Goal: Information Seeking & Learning: Learn about a topic

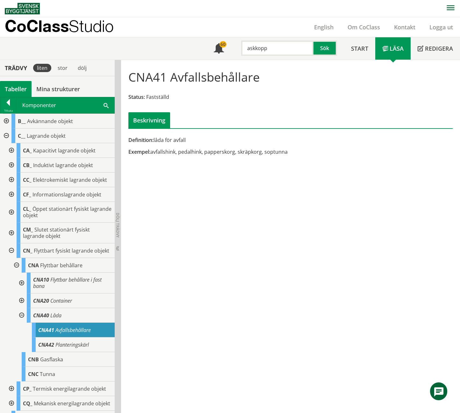
drag, startPoint x: 292, startPoint y: 48, endPoint x: 233, endPoint y: 54, distance: 59.3
click at [233, 54] on div "askkopp Sök" at bounding box center [287, 46] width 113 height 18
paste input "papperskorg"
click at [277, 60] on div "papperskorg" at bounding box center [275, 61] width 68 height 10
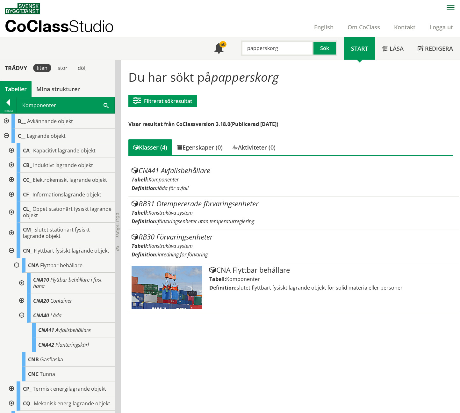
drag, startPoint x: 293, startPoint y: 44, endPoint x: 237, endPoint y: 58, distance: 58.6
click at [236, 57] on div "Meny 60 papperskorg Sök" at bounding box center [275, 48] width 137 height 22
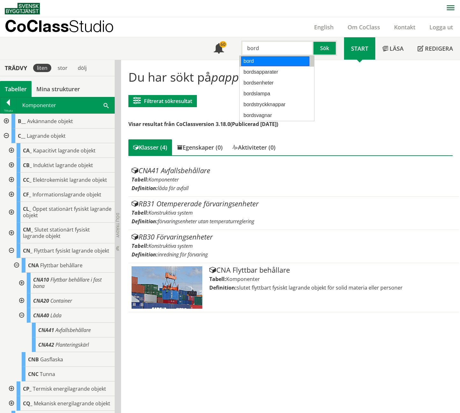
click at [256, 62] on div "bord" at bounding box center [275, 61] width 68 height 10
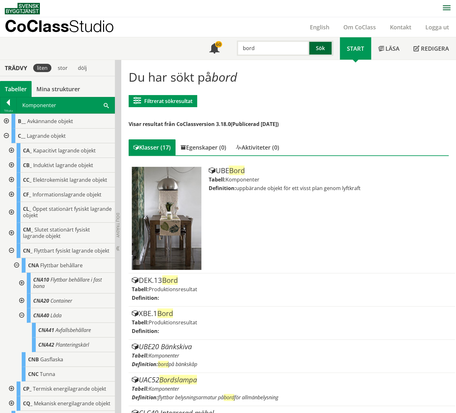
type input "bord"
click at [326, 49] on button "Sök" at bounding box center [321, 47] width 24 height 15
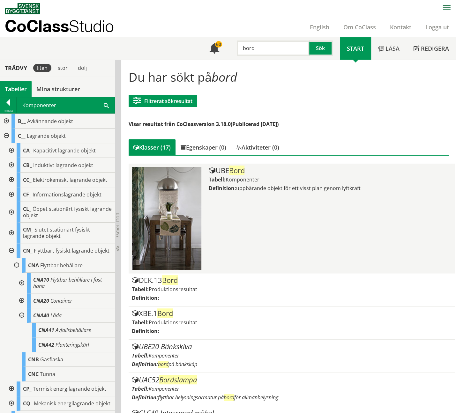
click at [241, 177] on span "Komponenter" at bounding box center [242, 179] width 34 height 7
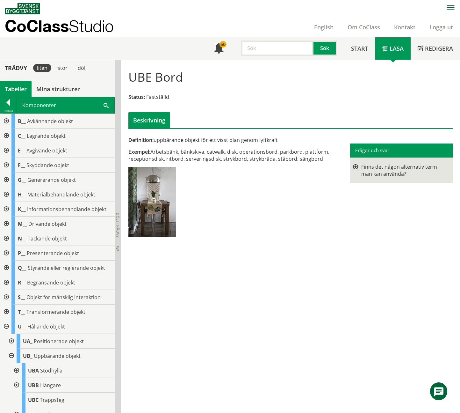
click at [256, 48] on input "text" at bounding box center [277, 47] width 72 height 15
type input "parkbänk"
click at [330, 47] on button "Sök" at bounding box center [326, 47] width 24 height 15
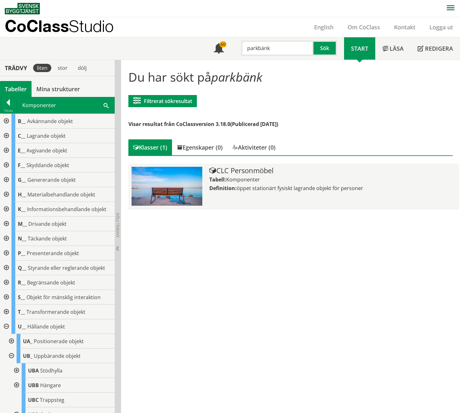
click at [242, 173] on div "CLC Personmöbel" at bounding box center [332, 171] width 247 height 8
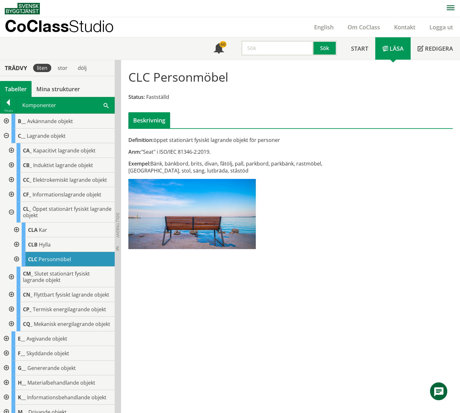
click at [253, 50] on input "text" at bounding box center [277, 47] width 72 height 15
type input "bänk"
click at [326, 48] on button "Sök" at bounding box center [326, 47] width 24 height 15
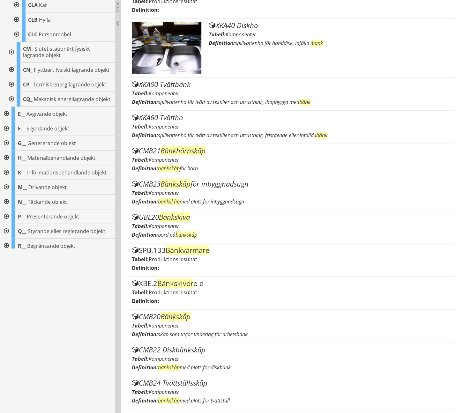
scroll to position [4, 0]
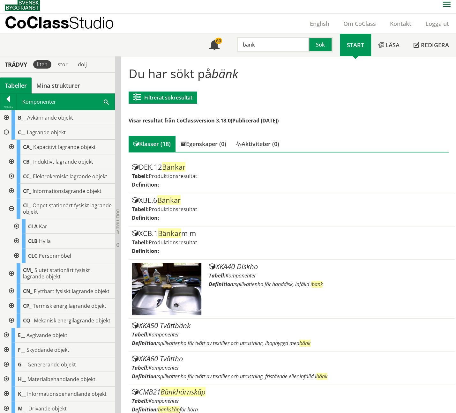
drag, startPoint x: 267, startPoint y: 46, endPoint x: 234, endPoint y: 45, distance: 33.2
click at [237, 45] on input "bänk" at bounding box center [273, 44] width 72 height 15
paste input "brandsäkra skåp"
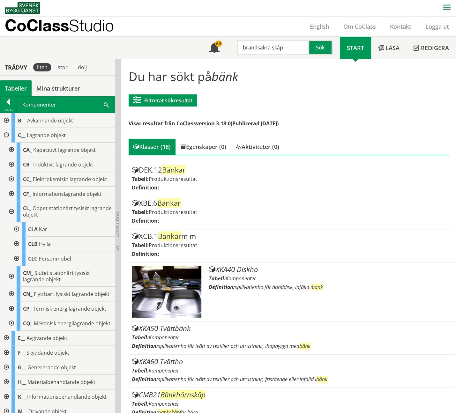
scroll to position [0, 0]
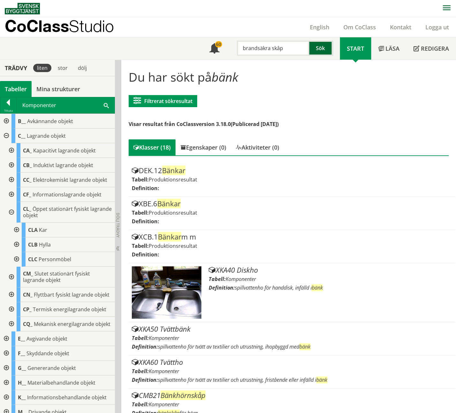
type input "brandsäkra skåp"
click at [322, 48] on button "Sök" at bounding box center [321, 47] width 24 height 15
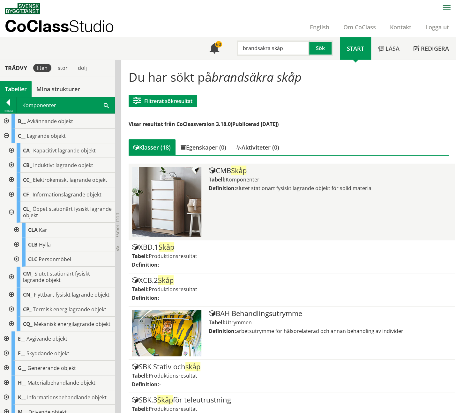
click at [242, 177] on span "Komponenter" at bounding box center [242, 179] width 34 height 7
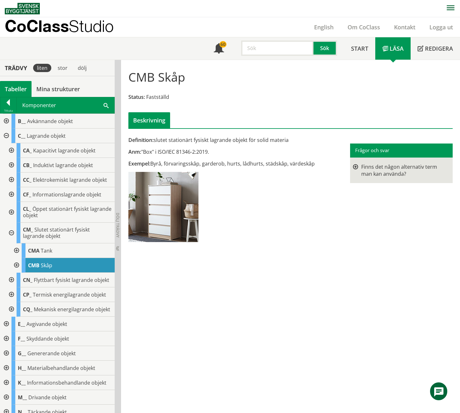
paste input "container"
click at [277, 62] on div "container" at bounding box center [275, 61] width 68 height 10
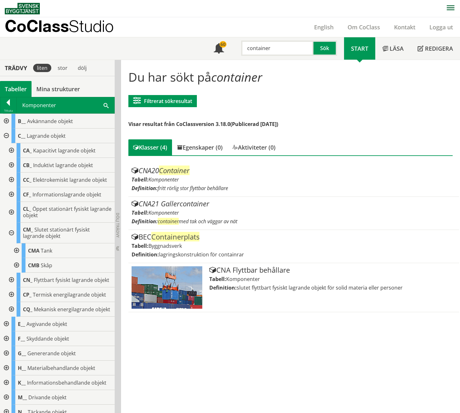
type input "container"
drag, startPoint x: 289, startPoint y: 51, endPoint x: 238, endPoint y: 55, distance: 52.1
click at [238, 55] on div "container" at bounding box center [274, 47] width 72 height 15
paste input "Avfallskvarn"
click at [270, 62] on div "avfallskvarn" at bounding box center [275, 61] width 68 height 10
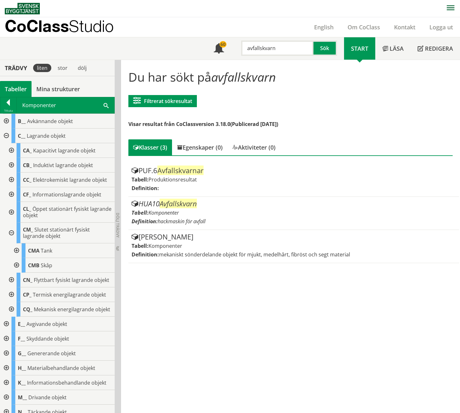
type input "avfallskvarn"
drag, startPoint x: 289, startPoint y: 74, endPoint x: 219, endPoint y: 75, distance: 69.2
click at [220, 74] on h1 "Du har sökt på avfallskvarn" at bounding box center [290, 77] width 325 height 14
drag, startPoint x: 216, startPoint y: 77, endPoint x: 289, endPoint y: 82, distance: 72.9
click at [289, 82] on h1 "Du har sökt på avfallskvarn" at bounding box center [290, 77] width 325 height 14
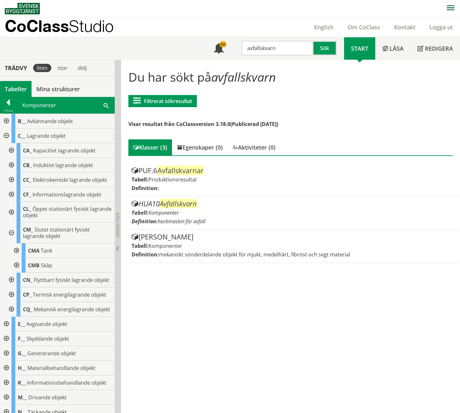
drag, startPoint x: 283, startPoint y: 45, endPoint x: 235, endPoint y: 51, distance: 48.4
click at [235, 51] on div "avfallskvarn Sök" at bounding box center [287, 46] width 113 height 18
paste input "kärltvätt"
type input "kärltvätt"
click at [330, 44] on button "Sök" at bounding box center [326, 47] width 24 height 15
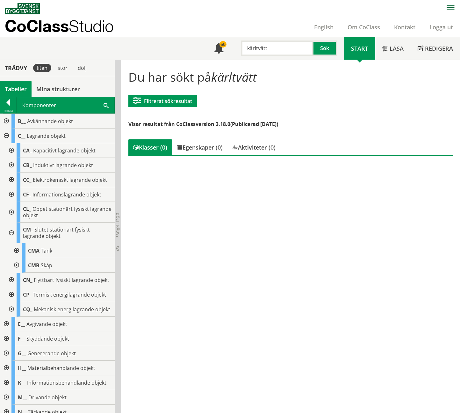
drag, startPoint x: 287, startPoint y: 48, endPoint x: 241, endPoint y: 48, distance: 45.9
click at [241, 48] on input "kärltvätt" at bounding box center [277, 47] width 72 height 15
paste input "Avfallskomprimator"
click at [205, 151] on div "Egenskaper (0)" at bounding box center [199, 147] width 55 height 16
click at [156, 150] on div "Klasser (0)" at bounding box center [150, 147] width 44 height 16
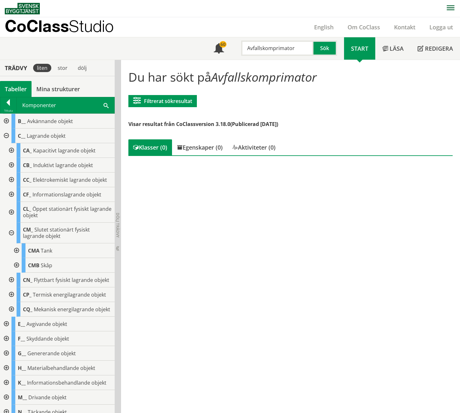
click at [260, 49] on input "Avfallskomprimator" at bounding box center [277, 47] width 72 height 15
type input "komprimator"
click at [318, 48] on button "Sök" at bounding box center [326, 47] width 24 height 15
drag, startPoint x: 297, startPoint y: 47, endPoint x: 233, endPoint y: 49, distance: 64.7
click at [233, 49] on div "komprimator Sök" at bounding box center [287, 46] width 113 height 18
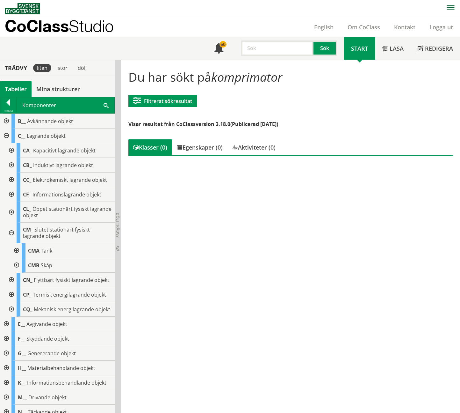
paste input "soprumsutrustning"
click at [330, 48] on button "Sök" at bounding box center [326, 47] width 24 height 15
click at [304, 46] on input "soprumsutrustning" at bounding box center [277, 47] width 72 height 15
type input "soprum"
click at [320, 49] on button "Sök" at bounding box center [326, 47] width 24 height 15
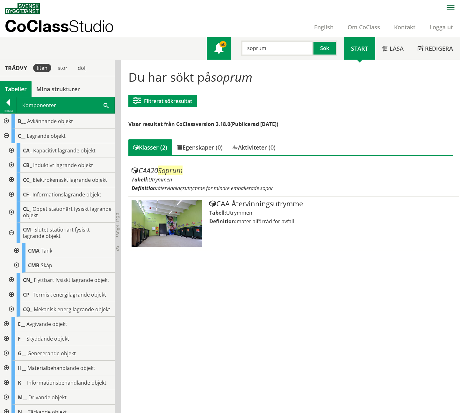
drag, startPoint x: 283, startPoint y: 50, endPoint x: 227, endPoint y: 58, distance: 56.7
click at [227, 58] on div "Meny 60 soprum Sök" at bounding box center [275, 48] width 137 height 22
paste input "miljöhus"
type input "miljöhus"
click at [330, 47] on button "Sök" at bounding box center [326, 47] width 24 height 15
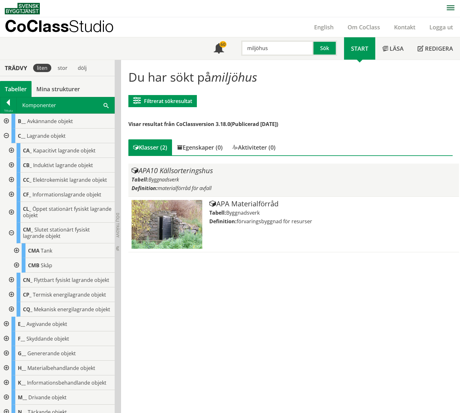
click at [194, 175] on div "APA10 Källsorteringshus Tabell: Byggnadsverk Definition: materialförråd för avf…" at bounding box center [294, 180] width 325 height 26
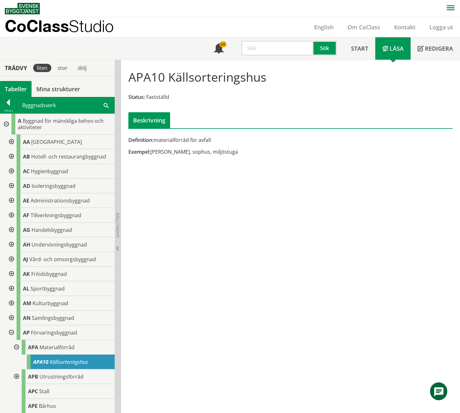
paste input "latrinkärl"
click at [325, 45] on button "Sök" at bounding box center [326, 47] width 24 height 15
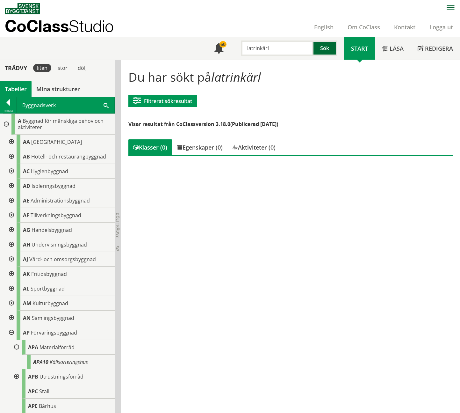
click at [325, 48] on button "Sök" at bounding box center [326, 47] width 24 height 15
click at [284, 48] on input "latrinkärl" at bounding box center [277, 47] width 72 height 15
click at [275, 47] on input "latrinkärl" at bounding box center [277, 47] width 72 height 15
click at [8, 104] on div at bounding box center [8, 103] width 16 height 9
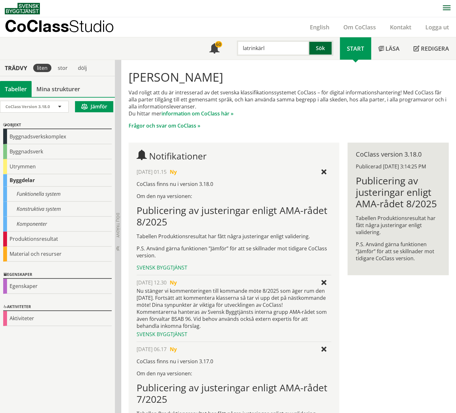
click at [319, 49] on button "Sök" at bounding box center [321, 47] width 24 height 15
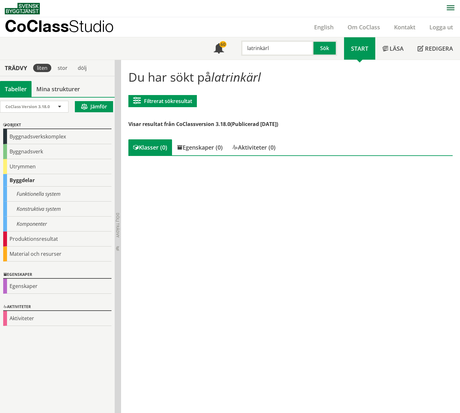
click at [284, 47] on input "latrinkärl" at bounding box center [277, 47] width 72 height 15
type input "l"
click at [38, 223] on div "Komponenter" at bounding box center [57, 223] width 108 height 15
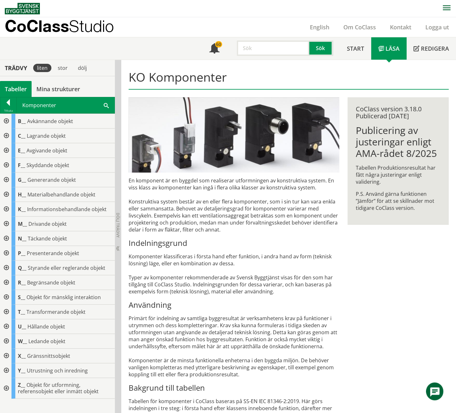
click at [5, 132] on div at bounding box center [5, 135] width 11 height 15
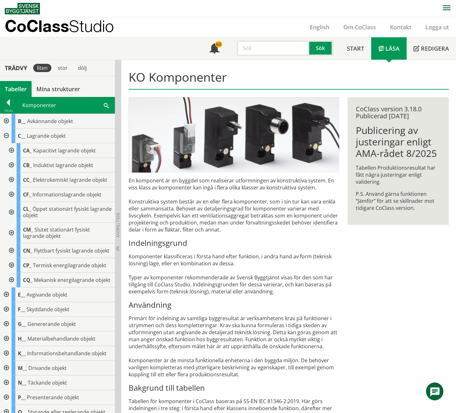
click at [11, 254] on div at bounding box center [10, 250] width 11 height 15
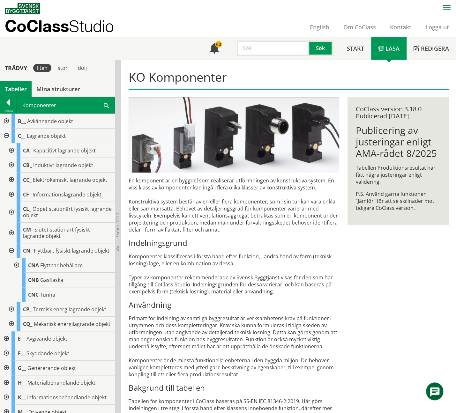
click at [14, 269] on div at bounding box center [15, 265] width 11 height 15
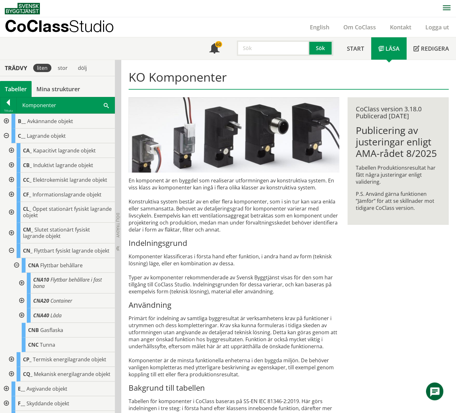
click at [20, 318] on div at bounding box center [20, 315] width 11 height 15
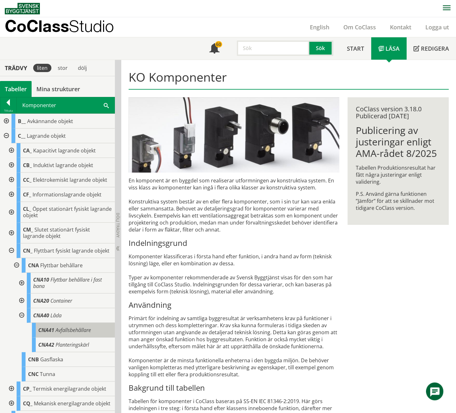
click at [75, 337] on div "CNA41 Avfallsbehållare" at bounding box center [73, 330] width 83 height 15
click at [73, 333] on span "Avfallsbehållare" at bounding box center [72, 329] width 35 height 7
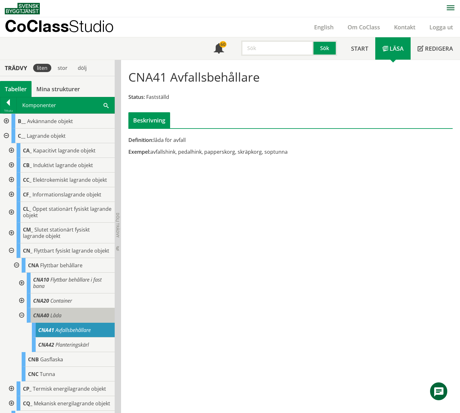
click at [58, 319] on span "Låda" at bounding box center [55, 315] width 11 height 7
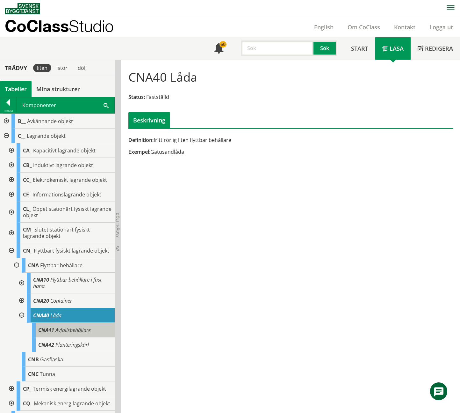
click at [69, 333] on span "Avfallsbehållare" at bounding box center [72, 329] width 35 height 7
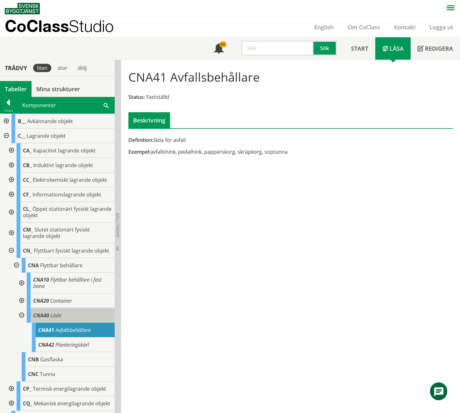
click at [42, 318] on span "CNA40" at bounding box center [41, 315] width 16 height 7
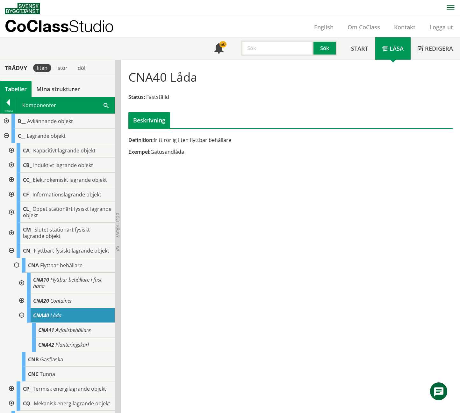
click at [21, 287] on div at bounding box center [20, 283] width 11 height 21
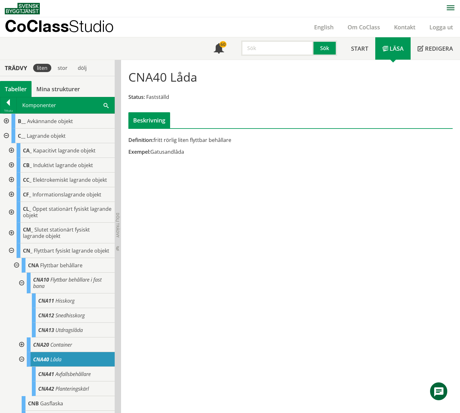
click at [21, 287] on div at bounding box center [20, 283] width 11 height 21
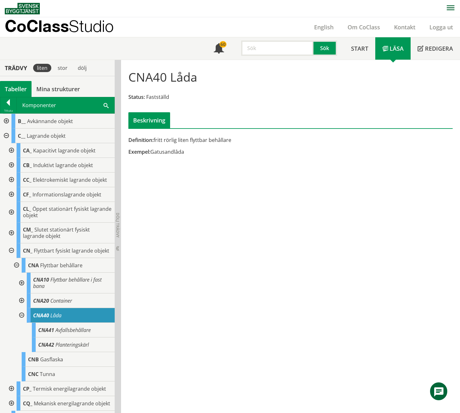
click at [21, 305] on div at bounding box center [20, 300] width 11 height 15
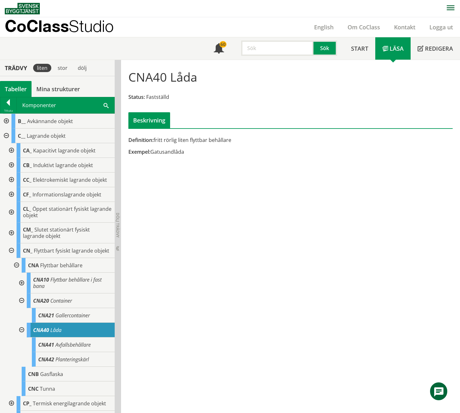
click at [21, 305] on div at bounding box center [20, 300] width 11 height 15
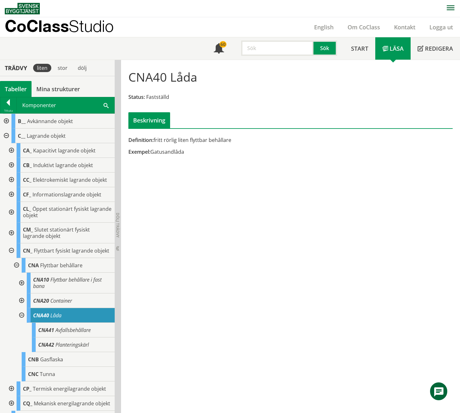
click at [261, 48] on input "text" at bounding box center [277, 47] width 72 height 15
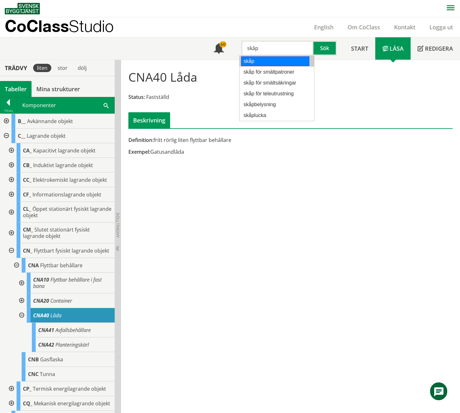
click at [266, 59] on div "skåp" at bounding box center [275, 61] width 68 height 10
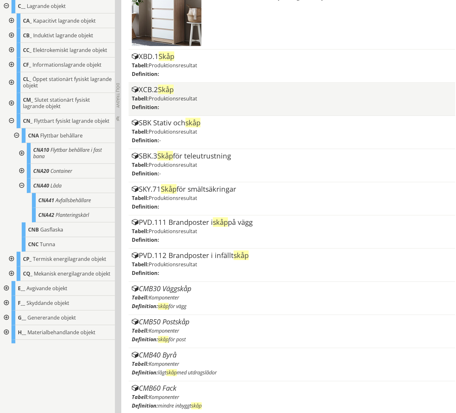
scroll to position [191, 0]
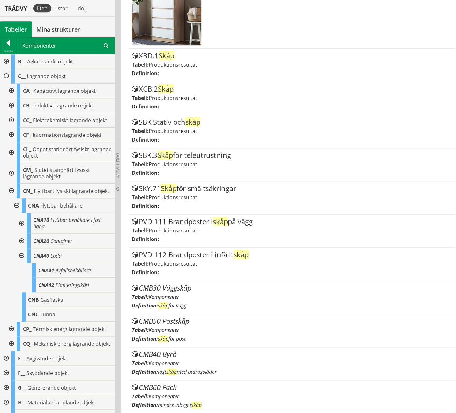
type input "skåp"
click at [11, 169] on div at bounding box center [10, 173] width 11 height 21
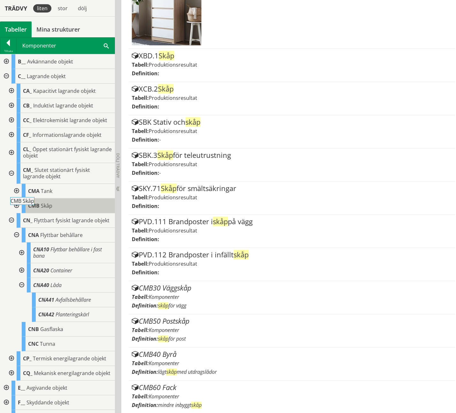
click at [46, 205] on span "Skåp" at bounding box center [46, 205] width 11 height 7
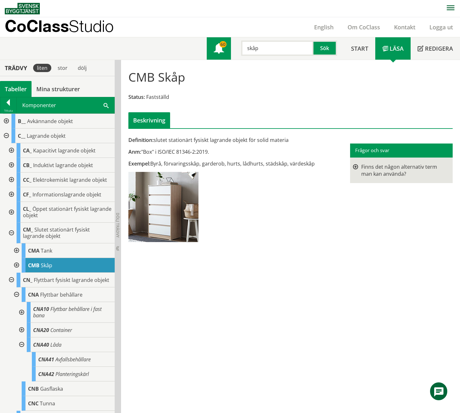
drag, startPoint x: 279, startPoint y: 48, endPoint x: 226, endPoint y: 49, distance: 53.2
click at [226, 49] on div "Meny 60 skåp Sök" at bounding box center [275, 48] width 137 height 22
paste input "inkastluck"
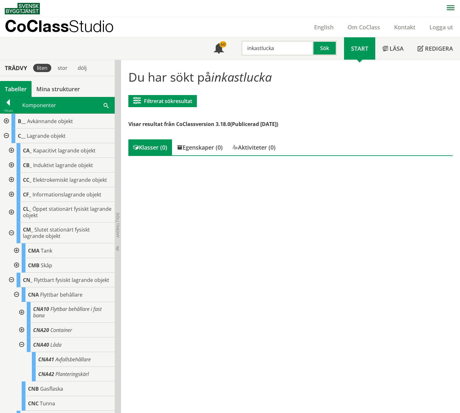
click at [260, 50] on input "inkastlucka" at bounding box center [277, 47] width 72 height 15
type input "lucka"
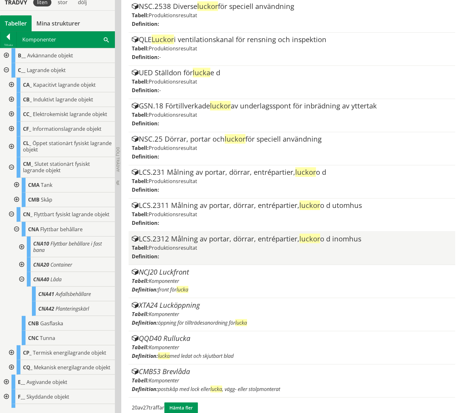
scroll to position [462, 0]
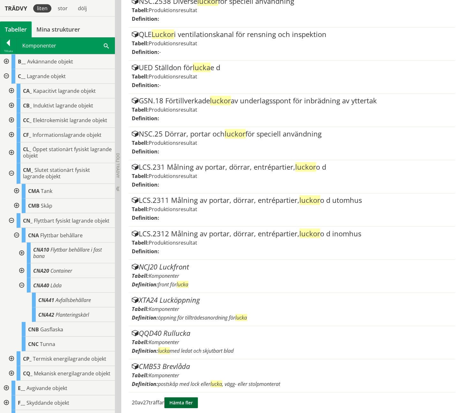
click at [187, 401] on button "Hämta fler" at bounding box center [180, 402] width 33 height 11
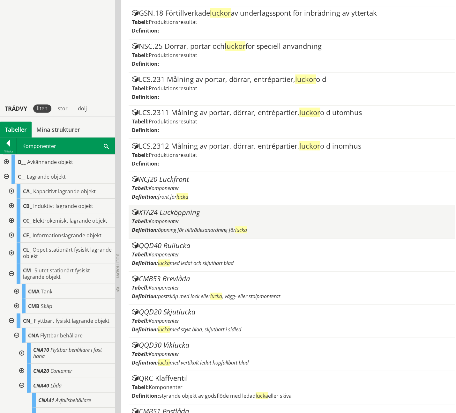
scroll to position [654, 0]
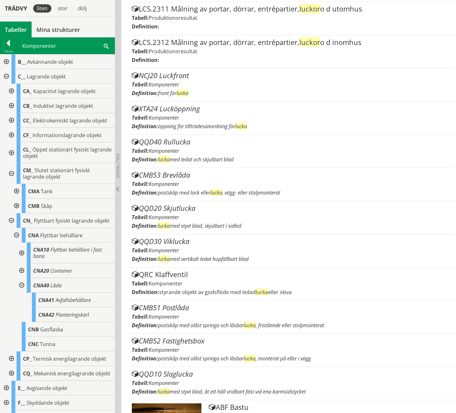
click at [4, 72] on div at bounding box center [5, 76] width 11 height 15
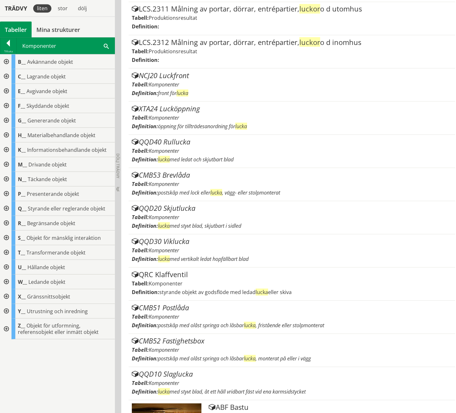
click at [6, 208] on div at bounding box center [5, 208] width 11 height 15
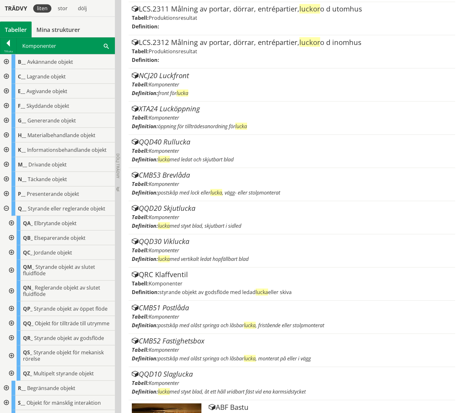
click at [13, 324] on div at bounding box center [10, 323] width 11 height 15
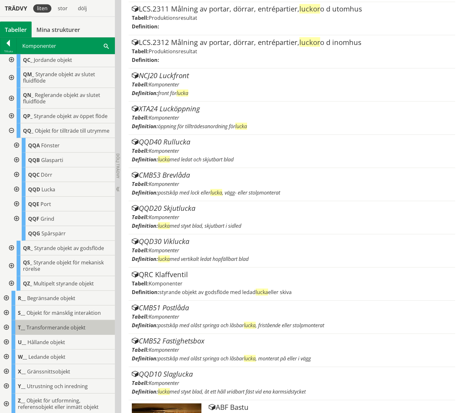
scroll to position [198, 0]
click at [16, 188] on div at bounding box center [15, 188] width 11 height 15
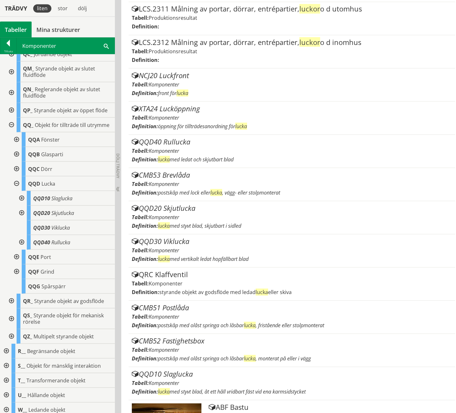
click at [24, 213] on div at bounding box center [20, 212] width 11 height 15
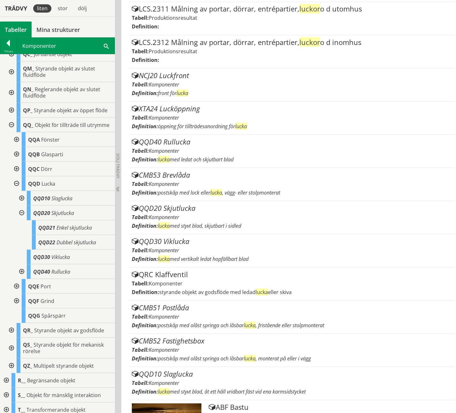
click at [22, 201] on div at bounding box center [20, 198] width 11 height 15
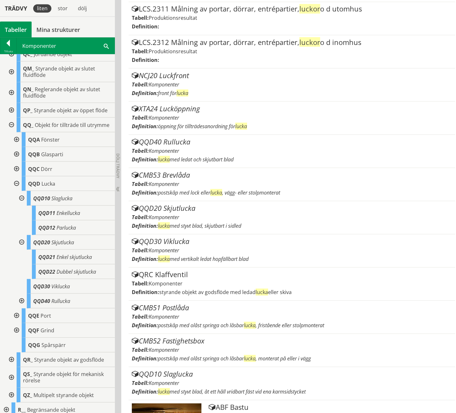
click at [23, 305] on div at bounding box center [20, 300] width 11 height 15
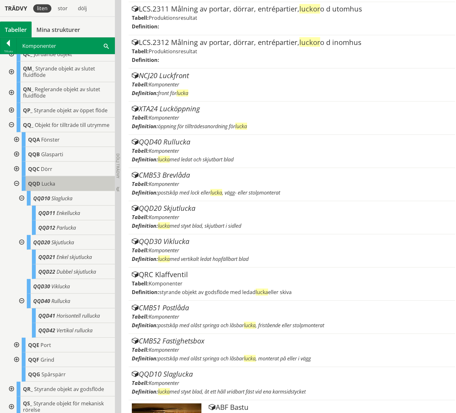
click at [48, 187] on span "Lucka" at bounding box center [48, 183] width 14 height 7
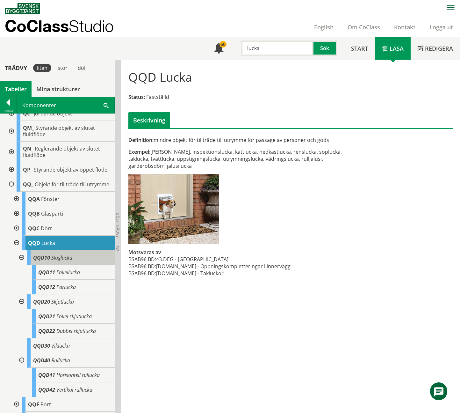
click at [62, 261] on span "Slaglucka" at bounding box center [61, 257] width 21 height 7
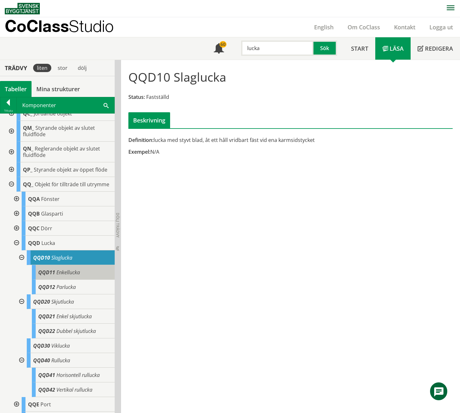
click at [61, 276] on span "Enkellucka" at bounding box center [68, 272] width 24 height 7
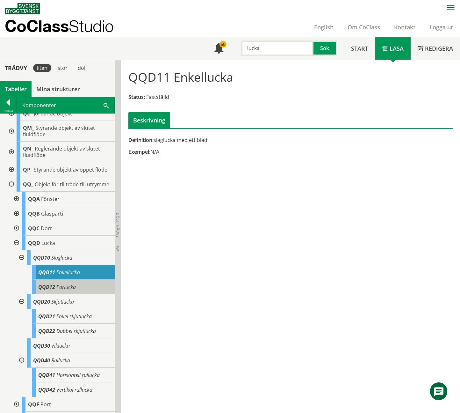
click at [60, 290] on span "Parlucka" at bounding box center [65, 286] width 19 height 7
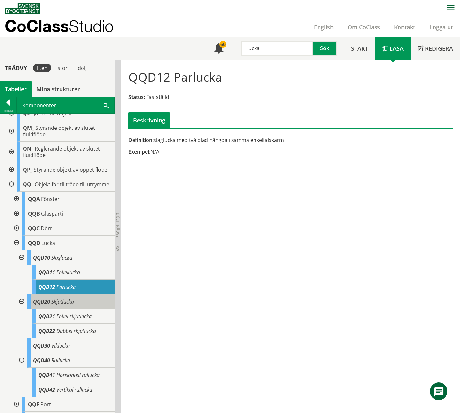
click at [59, 305] on span "Skjutlucka" at bounding box center [62, 301] width 23 height 7
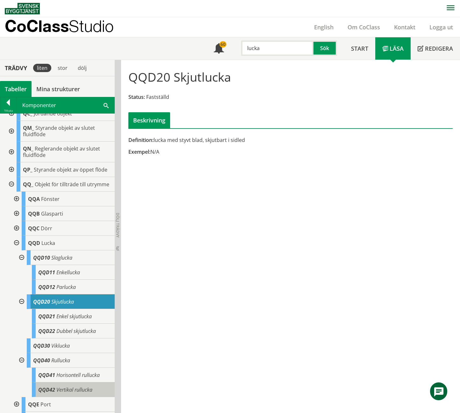
click at [69, 393] on span "Vertikal rullucka" at bounding box center [74, 389] width 36 height 7
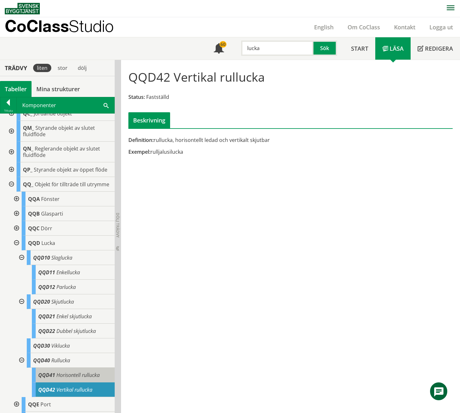
click at [68, 378] on span "Horisontell rullucka" at bounding box center [77, 374] width 43 height 7
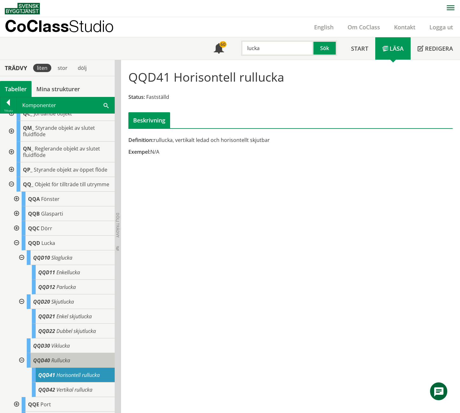
click at [57, 364] on span "Rullucka" at bounding box center [60, 360] width 19 height 7
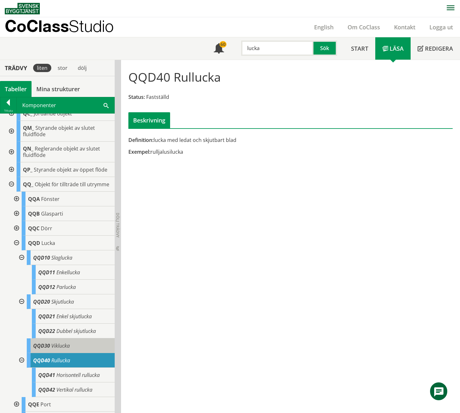
click at [61, 347] on span "Viklucka" at bounding box center [60, 345] width 18 height 7
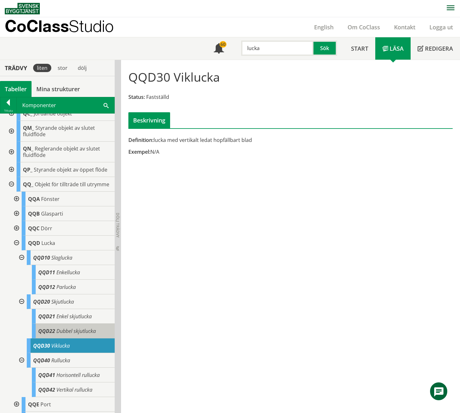
click at [66, 334] on span "Dubbel skjutlucka" at bounding box center [76, 330] width 40 height 7
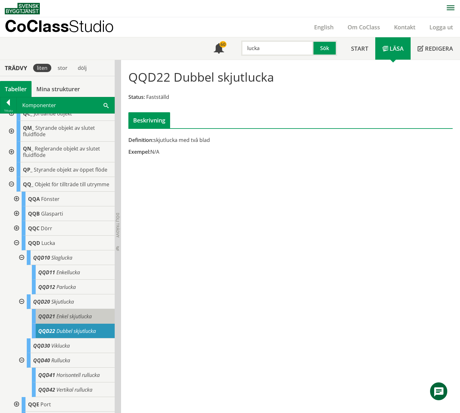
click at [69, 319] on body "AMA AMA Beskrivningsverktyg AMA Funktion BSAB Bygginfo Byggjura Byggkatalogen B…" at bounding box center [230, 206] width 460 height 413
click at [70, 319] on body "AMA AMA Beskrivningsverktyg AMA Funktion BSAB Bygginfo Byggjura Byggkatalogen B…" at bounding box center [230, 206] width 460 height 413
click at [70, 319] on span "Enkel skjutlucka" at bounding box center [73, 316] width 35 height 7
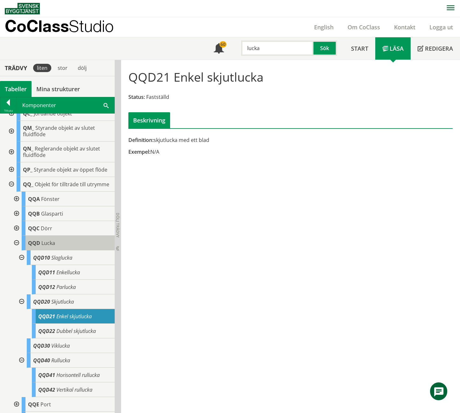
click at [48, 246] on span "Lucka" at bounding box center [48, 242] width 14 height 7
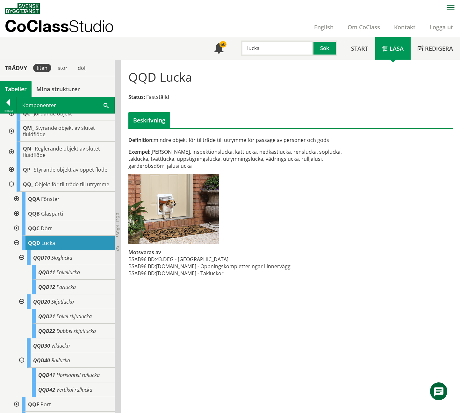
drag, startPoint x: 275, startPoint y: 50, endPoint x: 242, endPoint y: 54, distance: 33.7
click at [242, 54] on input "lucka" at bounding box center [277, 47] width 72 height 15
paste input "LED-belysning"
type input "LED-belysning"
click at [322, 44] on button "Sök" at bounding box center [326, 47] width 24 height 15
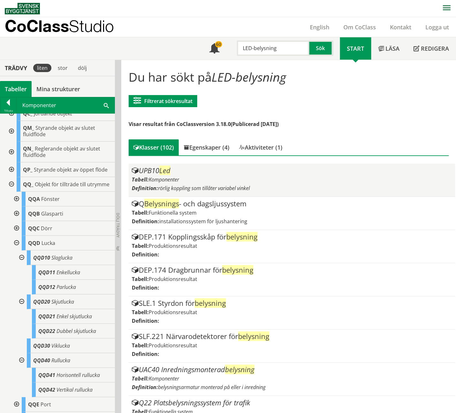
click at [171, 178] on span "Komponenter" at bounding box center [164, 179] width 30 height 7
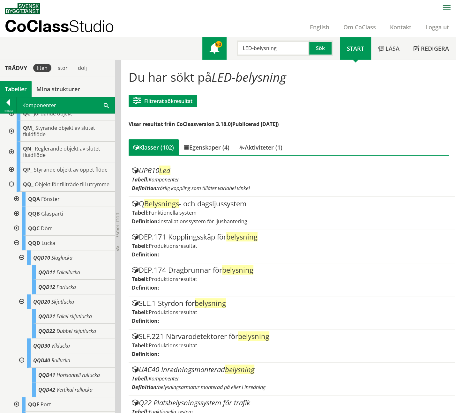
drag, startPoint x: 286, startPoint y: 49, endPoint x: 224, endPoint y: 46, distance: 61.9
click at [224, 45] on div "Meny 60 LED-belysning Sök" at bounding box center [270, 48] width 137 height 22
paste input "Belysning"
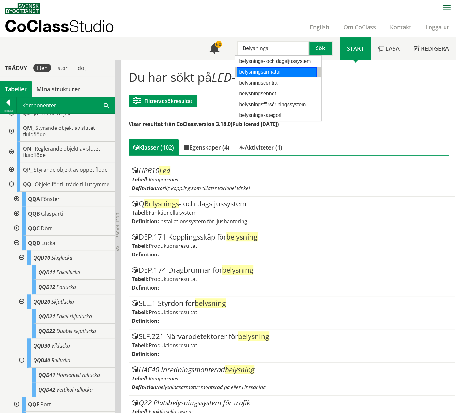
click at [273, 71] on div "belysningsarmatur" at bounding box center [277, 72] width 80 height 10
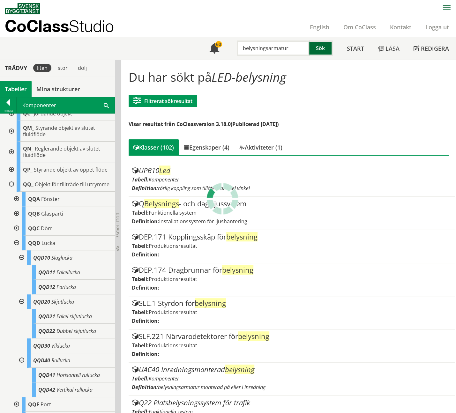
type input "belysningsarmatur"
click at [319, 48] on button "Sök" at bounding box center [321, 47] width 24 height 15
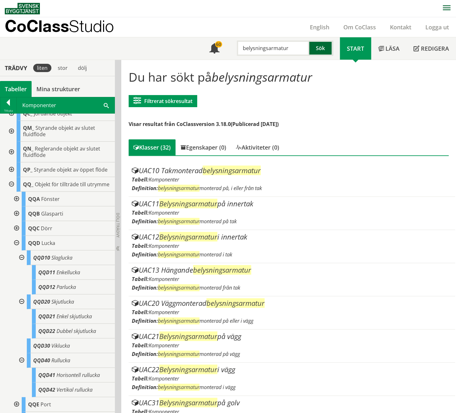
click at [319, 48] on button "Sök" at bounding box center [321, 47] width 24 height 15
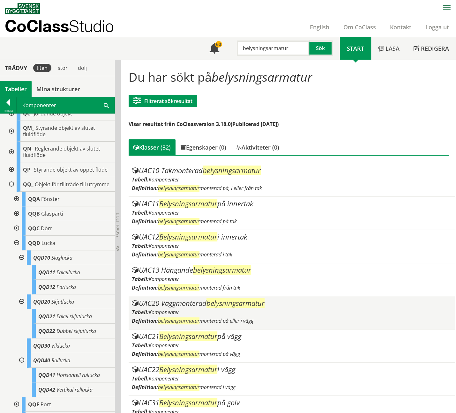
click at [221, 305] on span "belysningsarmatur" at bounding box center [235, 303] width 58 height 10
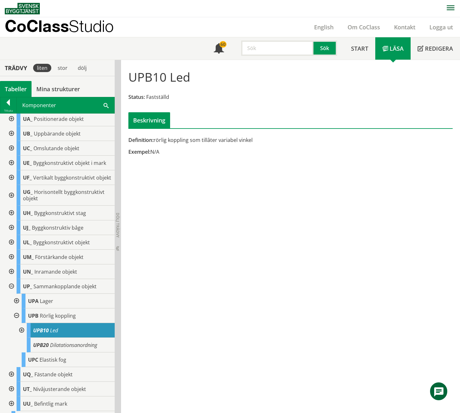
scroll to position [290, 0]
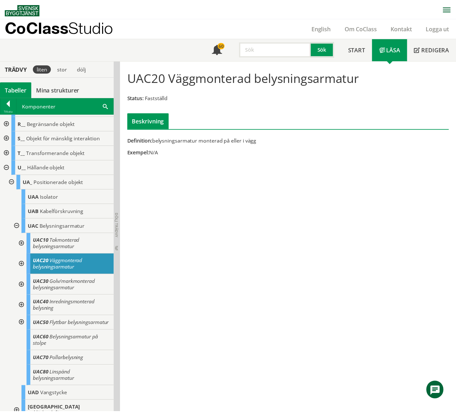
scroll to position [159, 0]
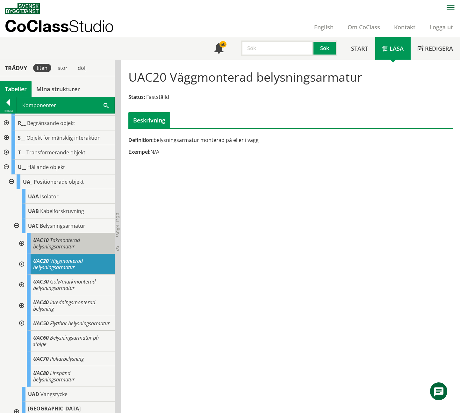
click at [67, 243] on span "Takmonterad belysningsarmatur" at bounding box center [56, 243] width 47 height 13
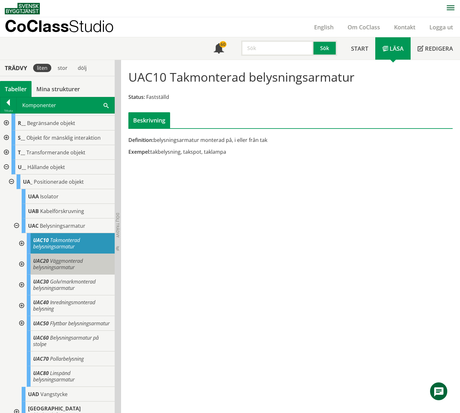
click at [65, 260] on span "Väggmonterad belysningsarmatur" at bounding box center [58, 263] width 50 height 13
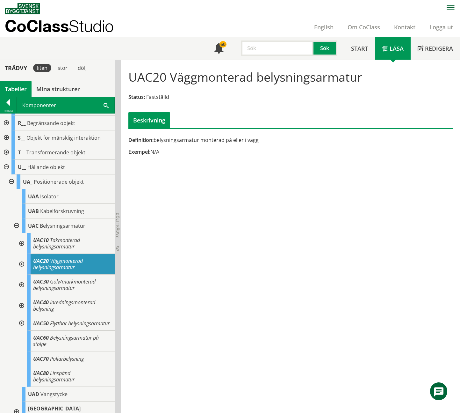
click at [19, 263] on div at bounding box center [20, 264] width 11 height 21
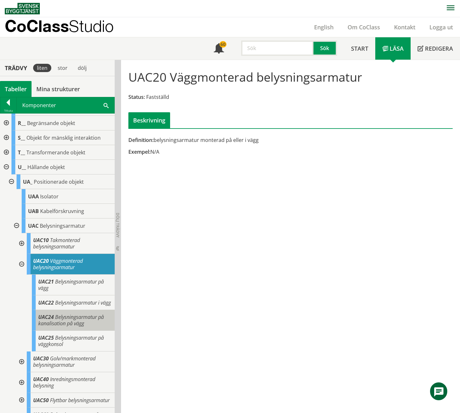
click at [79, 327] on span "Belysningsarmatur på kanalisation på vägg" at bounding box center [71, 319] width 66 height 13
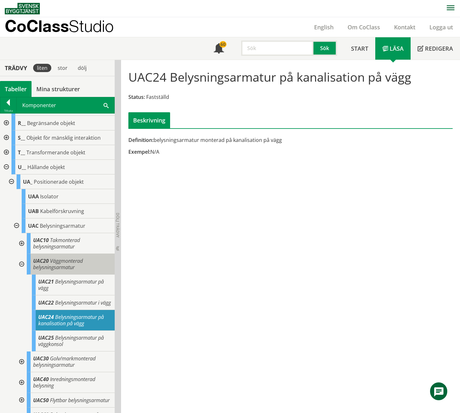
click at [62, 261] on span "Väggmonterad belysningsarmatur" at bounding box center [58, 263] width 50 height 13
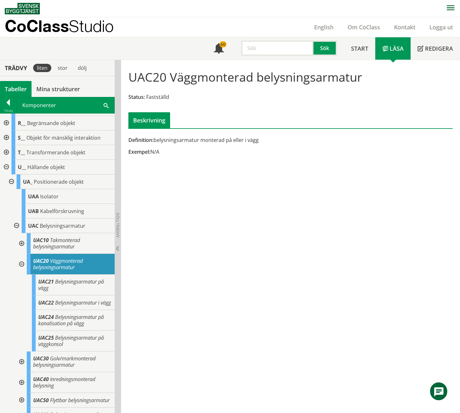
click at [263, 48] on input "text" at bounding box center [277, 47] width 72 height 15
click at [324, 48] on button "Sök" at bounding box center [326, 47] width 24 height 15
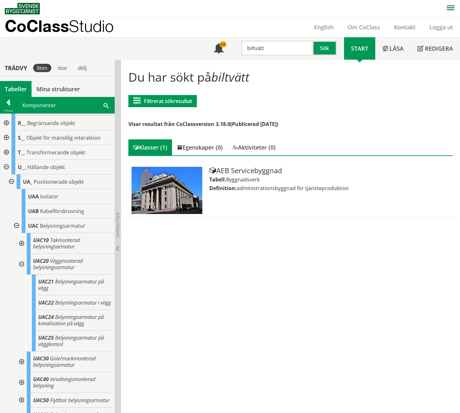
drag, startPoint x: 266, startPoint y: 49, endPoint x: 235, endPoint y: 52, distance: 31.7
click at [235, 52] on div "biltvätt Sök" at bounding box center [287, 46] width 113 height 18
click at [278, 116] on div "tvätthanteringssystem" at bounding box center [275, 116] width 68 height 10
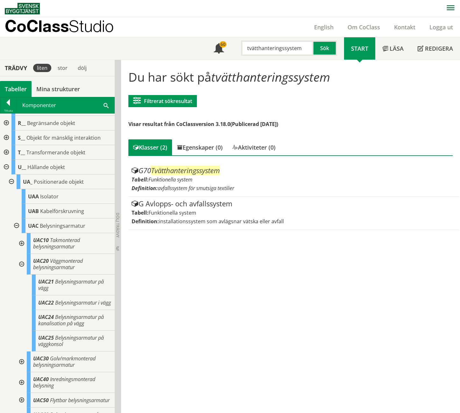
drag, startPoint x: 303, startPoint y: 49, endPoint x: 256, endPoint y: 47, distance: 46.9
click at [256, 47] on input "tvätthanteringssystem" at bounding box center [277, 47] width 72 height 15
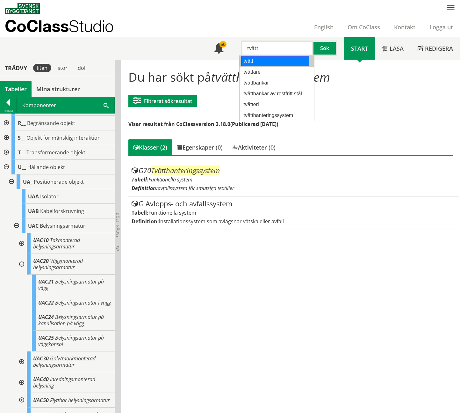
click at [261, 60] on div "tvätt" at bounding box center [275, 61] width 68 height 10
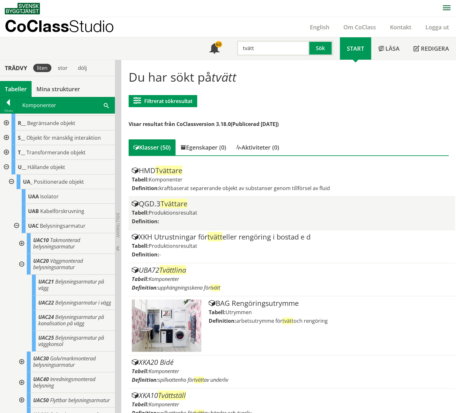
type input "tvätt"
click at [181, 206] on span "Tvättare" at bounding box center [173, 204] width 27 height 10
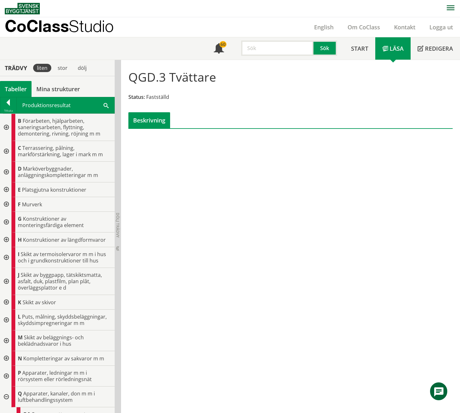
scroll to position [255, 0]
